Goal: Task Accomplishment & Management: Use online tool/utility

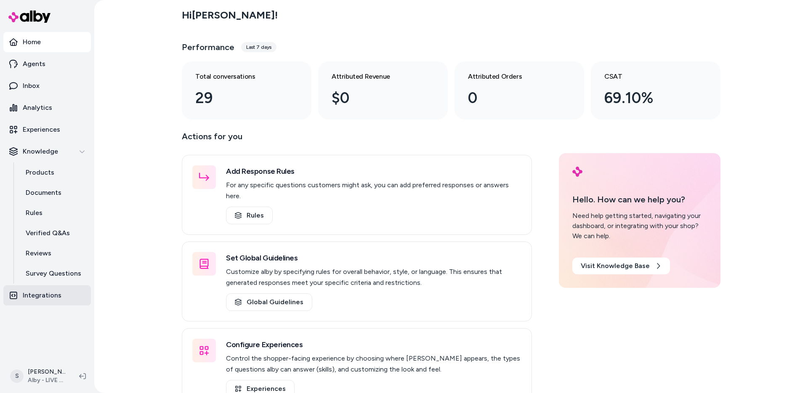
click at [45, 290] on link "Integrations" at bounding box center [47, 295] width 88 height 20
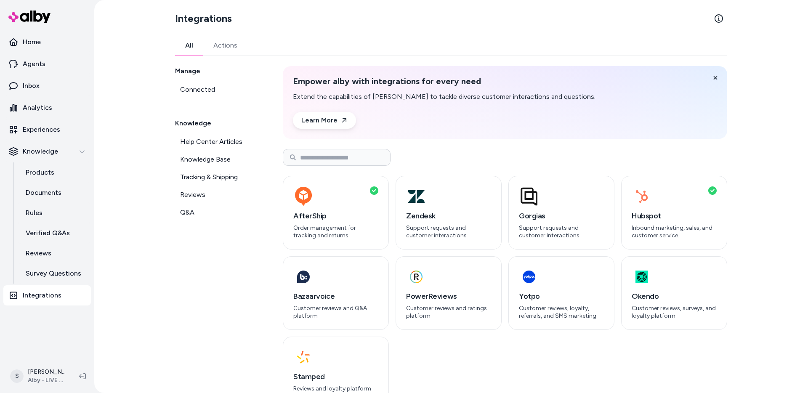
click at [227, 289] on div "Manage Connected Knowledge Help Center Articles Knowledge Base Tracking & Shipp…" at bounding box center [219, 238] width 88 height 344
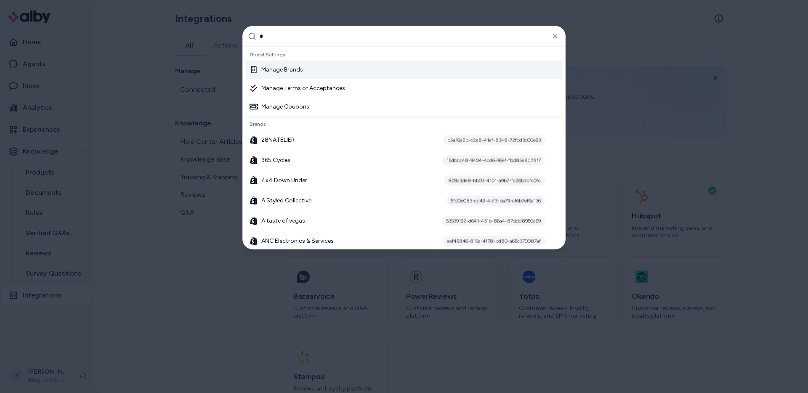
type input "**"
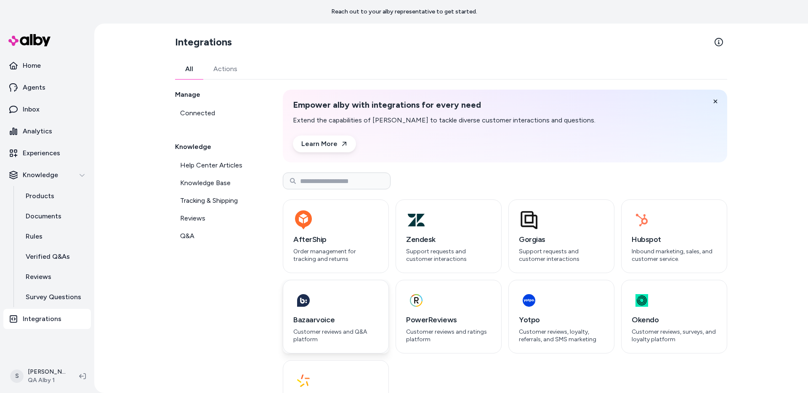
click at [347, 315] on h3 "Bazaarvoice" at bounding box center [335, 320] width 85 height 12
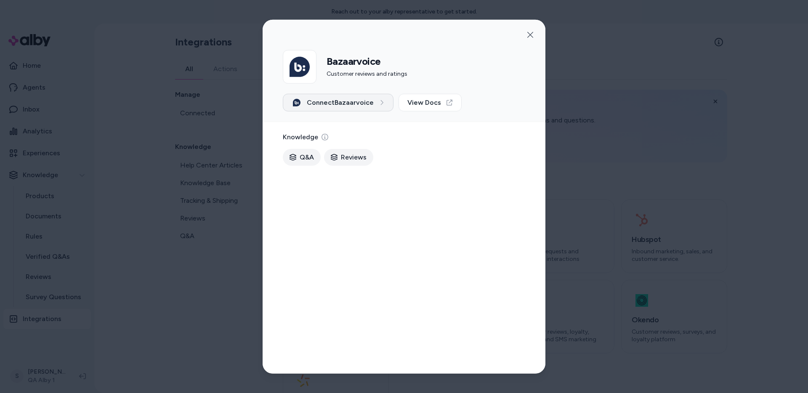
click at [335, 104] on span "Connect Bazaarvoice" at bounding box center [340, 103] width 67 height 10
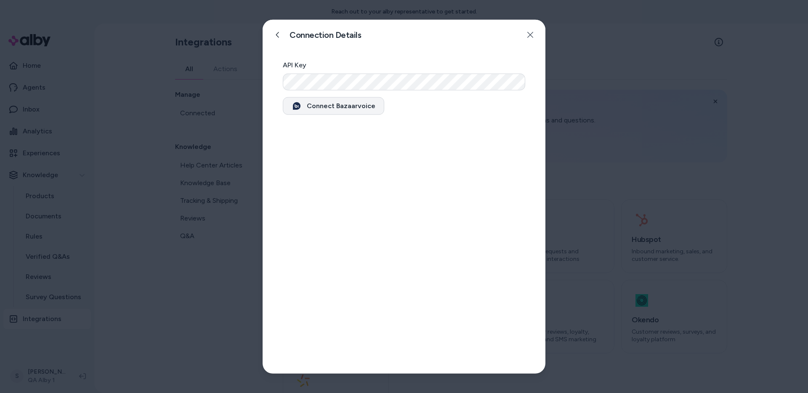
click at [335, 106] on button "Connect Bazaarvoice" at bounding box center [333, 106] width 101 height 18
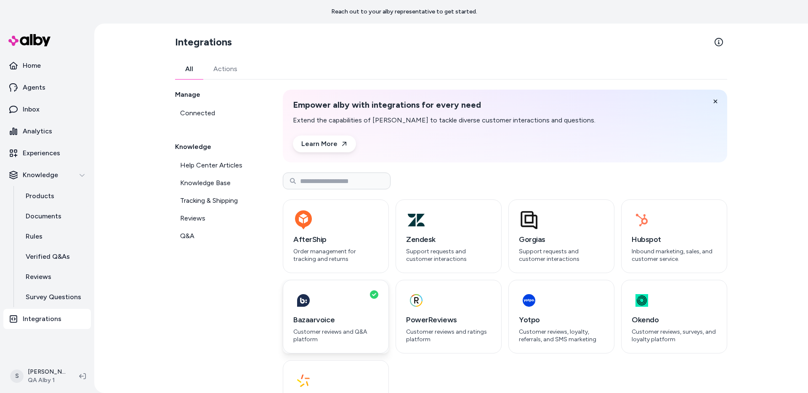
click at [325, 321] on h3 "Bazaarvoice" at bounding box center [335, 320] width 85 height 12
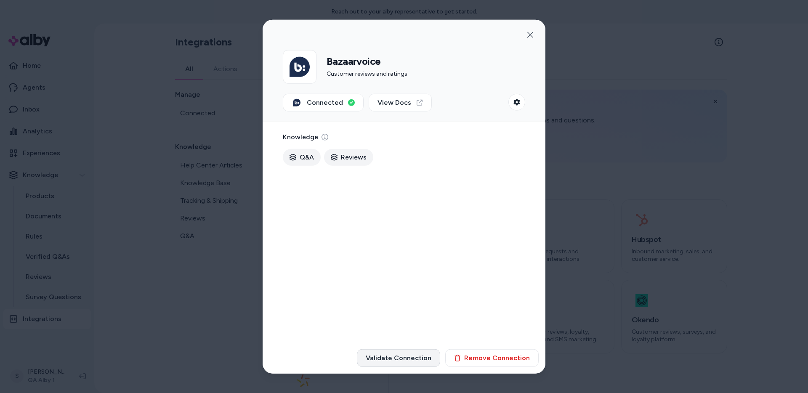
click at [402, 362] on button "Validate Connection" at bounding box center [398, 358] width 83 height 18
click at [525, 30] on button "button" at bounding box center [530, 35] width 17 height 17
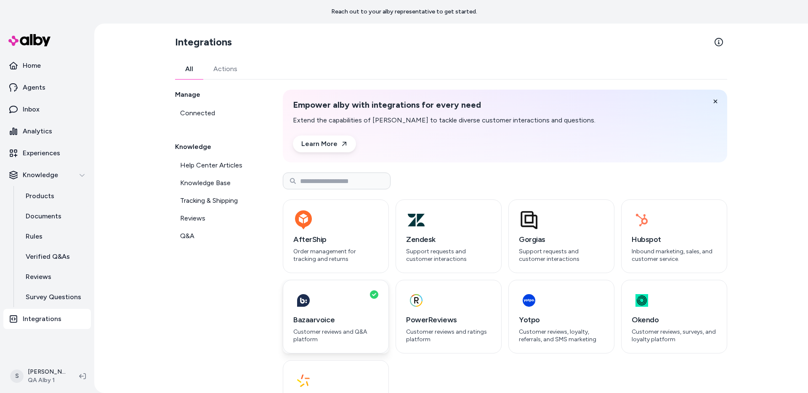
click at [334, 306] on div "button" at bounding box center [335, 301] width 85 height 20
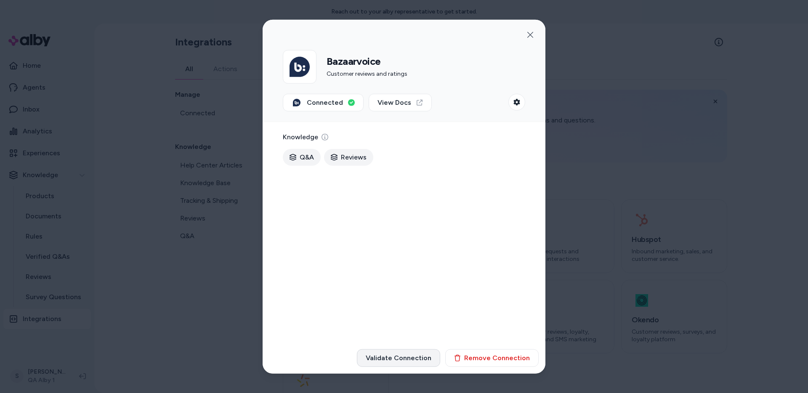
click at [405, 359] on button "Validate Connection" at bounding box center [398, 358] width 83 height 18
click at [735, 370] on div at bounding box center [404, 196] width 808 height 393
click at [735, 370] on div "Connection is not valid" at bounding box center [726, 370] width 76 height 10
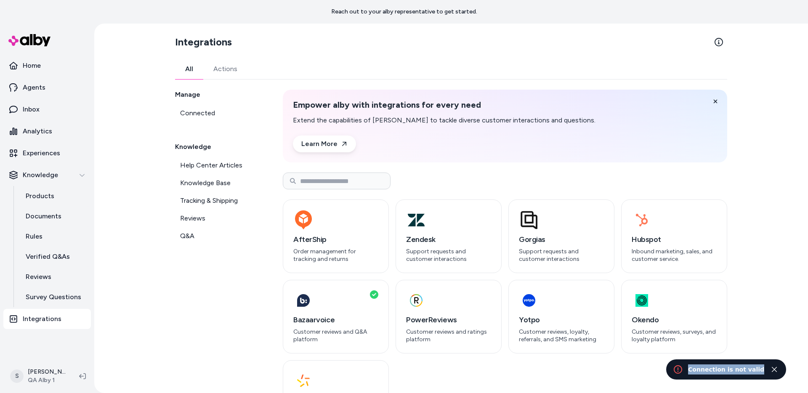
click at [735, 370] on div "Connection is not valid" at bounding box center [726, 370] width 76 height 10
copy div "Connection is not valid"
click at [122, 101] on div "Integrations All Actions Manage Connected Knowledge Help Center Articles Knowle…" at bounding box center [451, 209] width 714 height 370
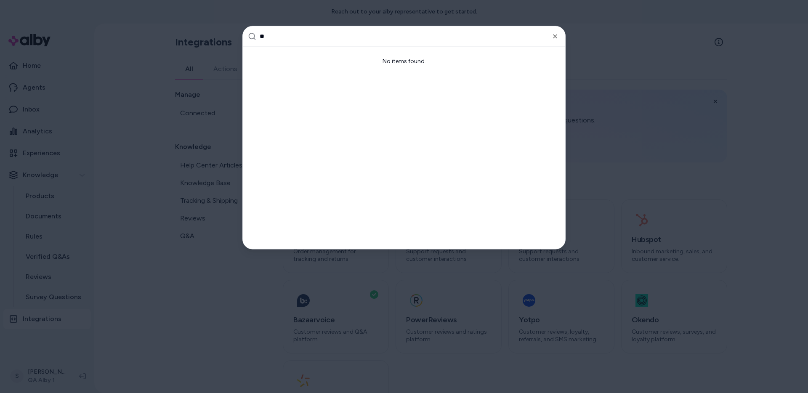
type input "*"
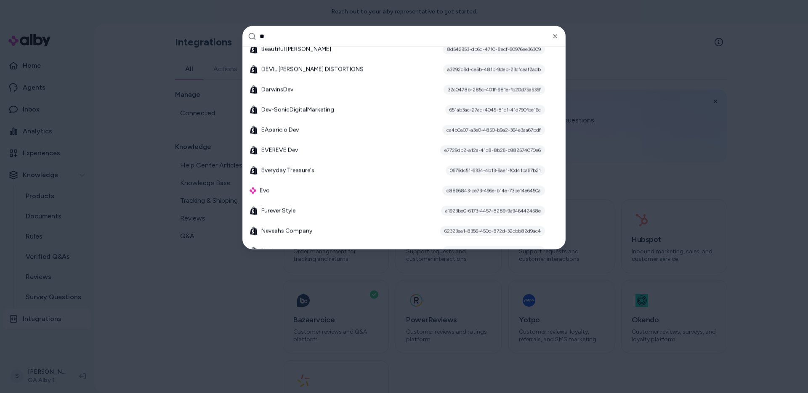
type input "***"
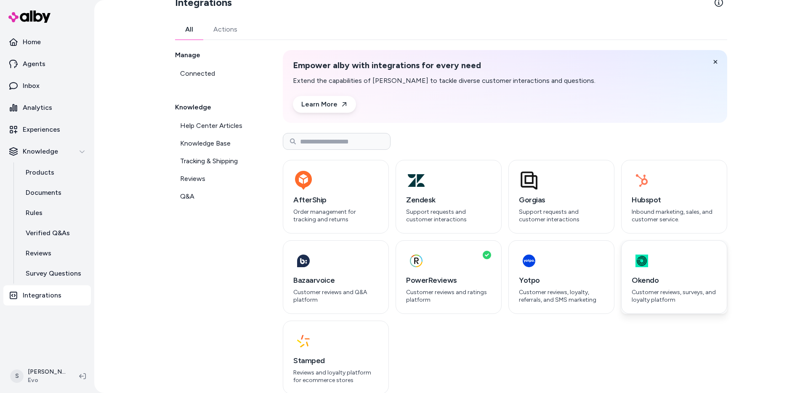
scroll to position [27, 0]
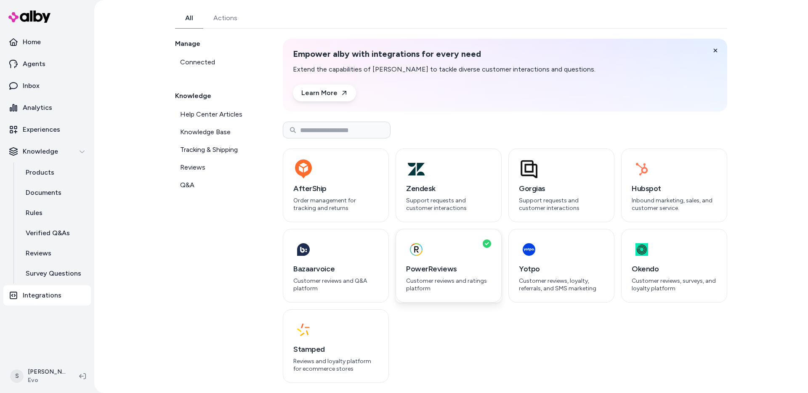
click at [468, 242] on div "button" at bounding box center [448, 250] width 85 height 20
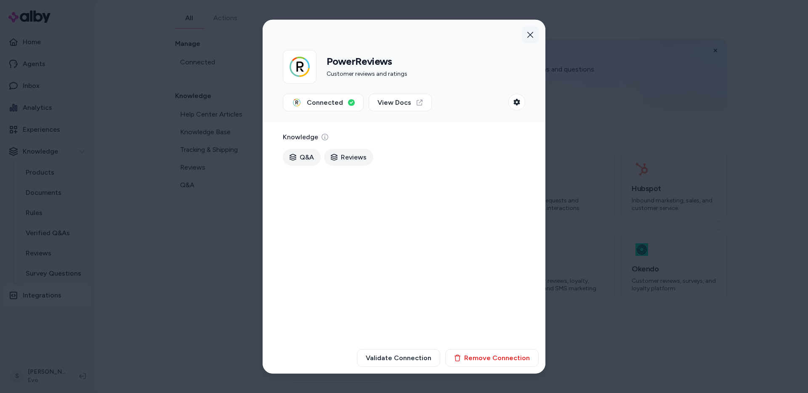
click at [532, 30] on button "button" at bounding box center [530, 35] width 17 height 17
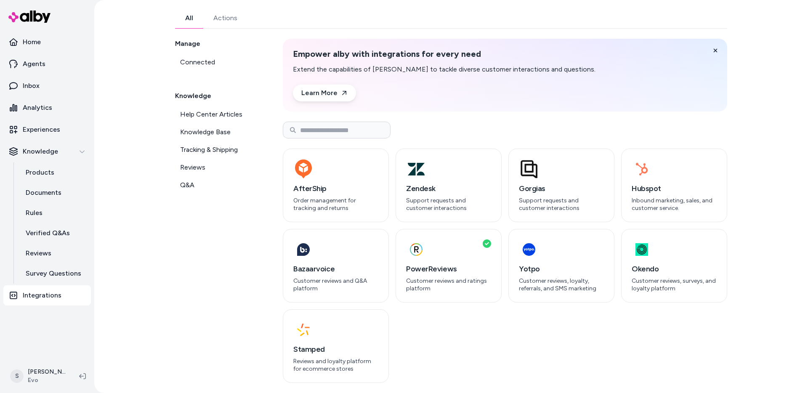
click at [179, 337] on div "Manage Connected Knowledge Help Center Articles Knowledge Base Tracking & Shipp…" at bounding box center [219, 211] width 88 height 344
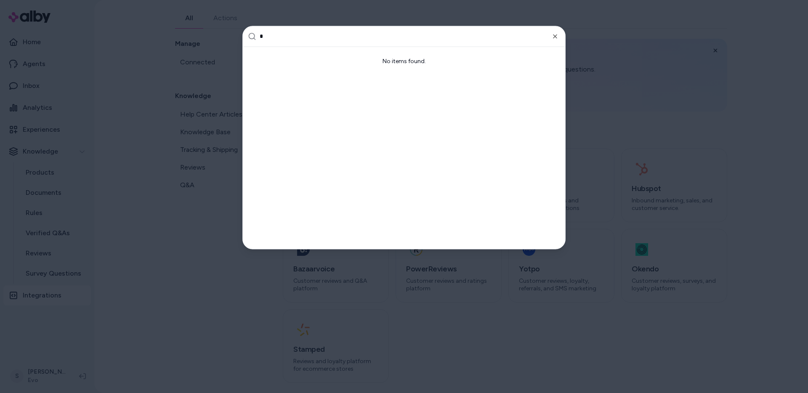
type input "**"
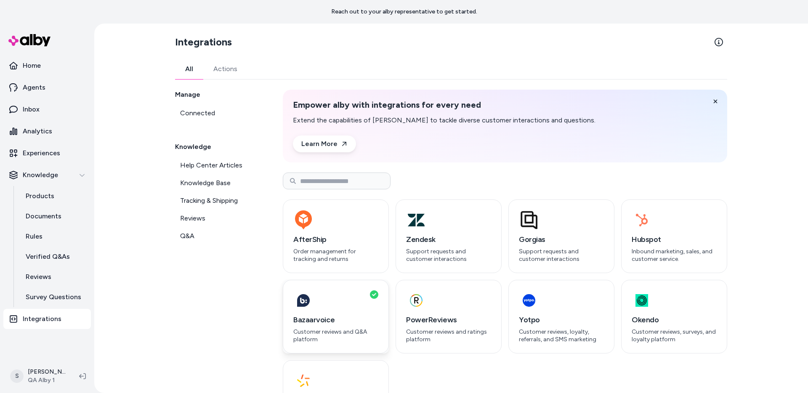
click at [341, 314] on h3 "Bazaarvoice" at bounding box center [335, 320] width 85 height 12
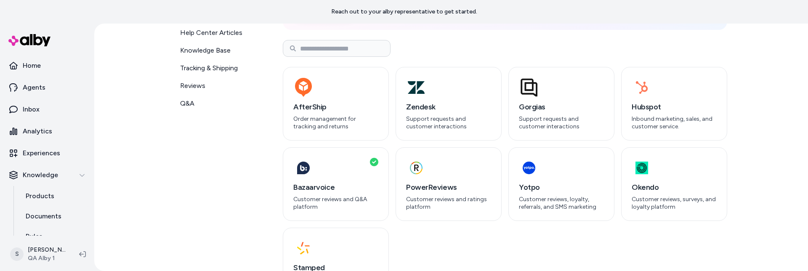
scroll to position [173, 0]
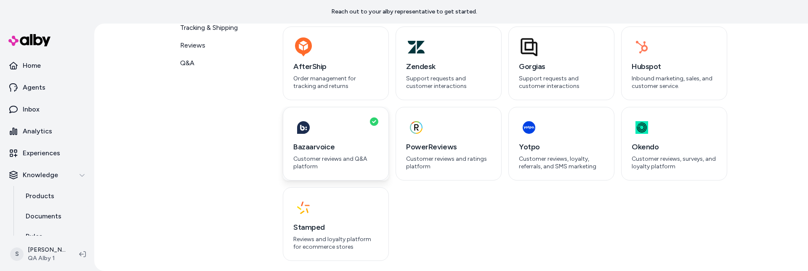
click at [326, 150] on h3 "Bazaarvoice" at bounding box center [335, 147] width 85 height 12
